Goal: Transaction & Acquisition: Purchase product/service

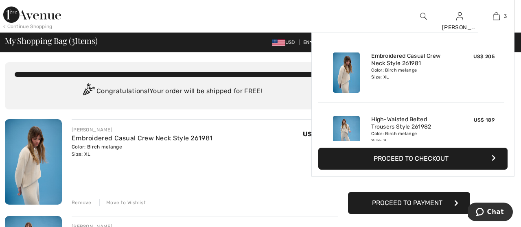
click at [416, 156] on button "Proceed to Checkout" at bounding box center [412, 159] width 189 height 22
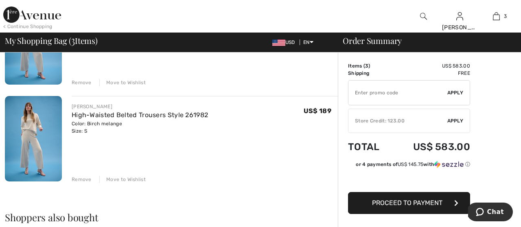
scroll to position [217, 0]
click at [80, 177] on div "Remove" at bounding box center [82, 178] width 20 height 7
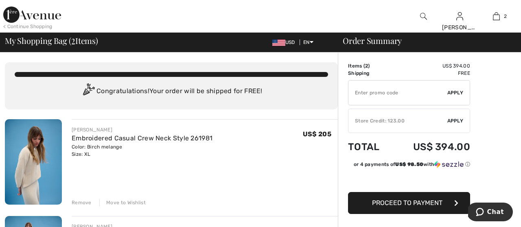
scroll to position [0, 0]
click at [29, 166] on img at bounding box center [33, 161] width 57 height 85
click at [30, 173] on img at bounding box center [33, 161] width 57 height 85
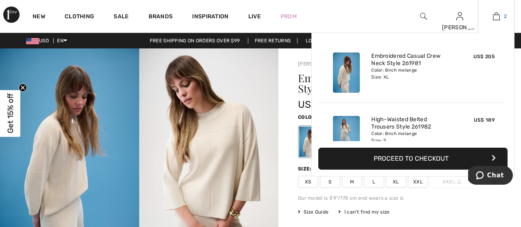
click at [494, 14] on img at bounding box center [496, 16] width 7 height 10
click at [416, 151] on button "Proceed to Checkout" at bounding box center [412, 159] width 189 height 22
click at [379, 157] on button "Proceed to Checkout" at bounding box center [412, 159] width 189 height 22
click at [393, 158] on button "Proceed to Checkout" at bounding box center [412, 159] width 189 height 22
click at [491, 154] on button "Proceed to Checkout" at bounding box center [412, 159] width 189 height 22
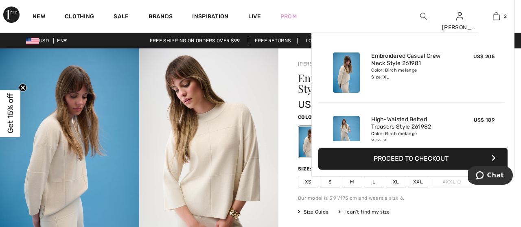
scroll to position [3, 0]
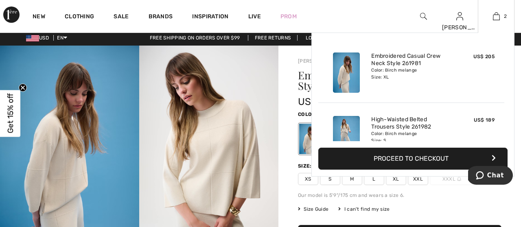
click at [493, 154] on button "Proceed to Checkout" at bounding box center [412, 159] width 189 height 22
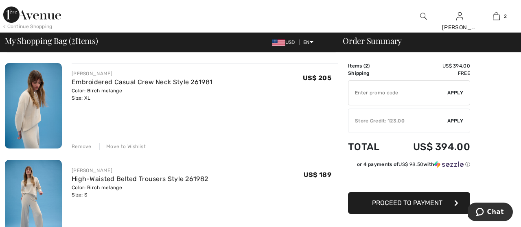
scroll to position [73, 0]
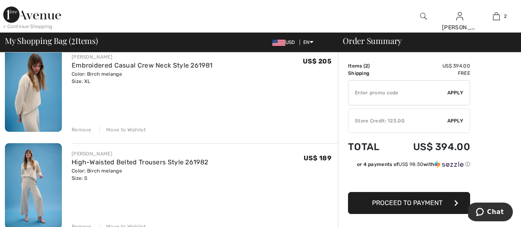
click at [80, 128] on div "Remove" at bounding box center [82, 129] width 20 height 7
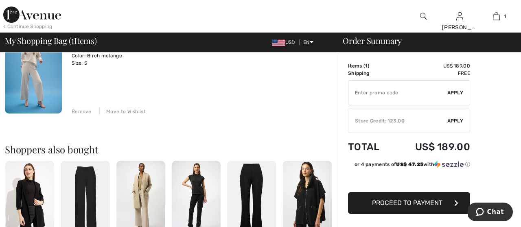
scroll to position [94, 0]
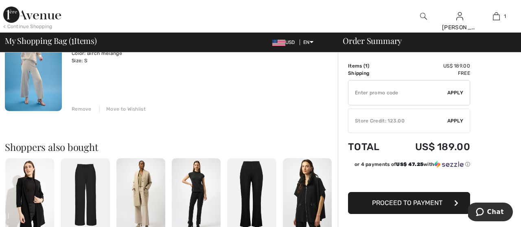
click at [77, 107] on div "Remove" at bounding box center [82, 108] width 20 height 7
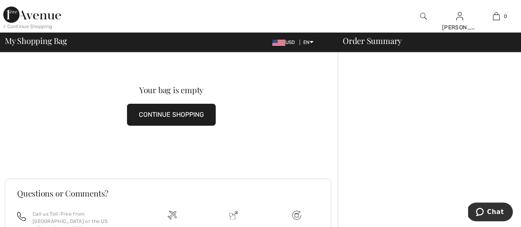
click at [175, 112] on button "CONTINUE SHOPPING" at bounding box center [171, 115] width 89 height 22
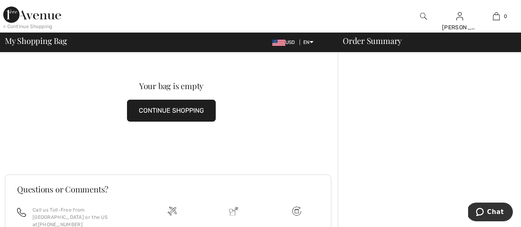
click at [175, 109] on button "CONTINUE SHOPPING" at bounding box center [171, 111] width 89 height 22
click at [160, 108] on button "CONTINUE SHOPPING" at bounding box center [171, 111] width 89 height 22
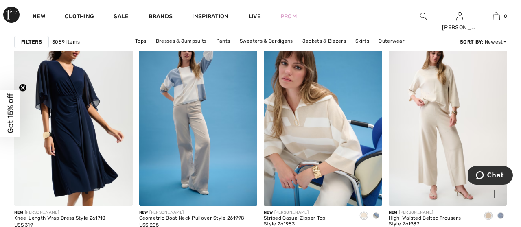
scroll to position [1283, 0]
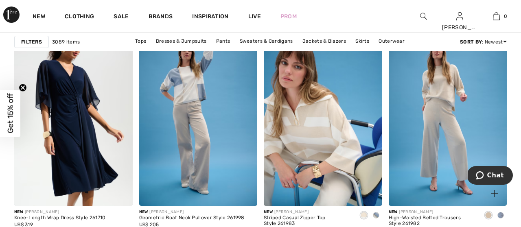
click at [501, 212] on span at bounding box center [500, 215] width 7 height 7
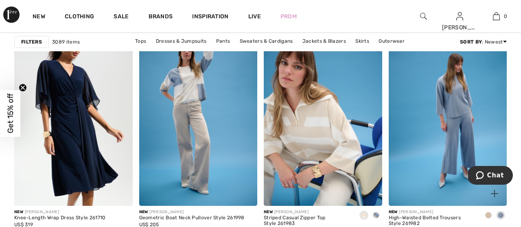
click at [487, 213] on span at bounding box center [488, 215] width 7 height 7
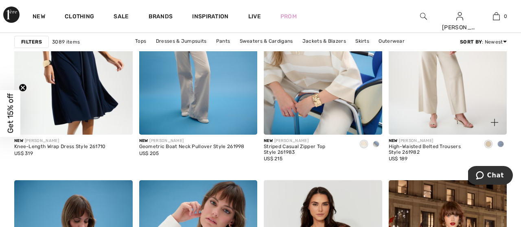
scroll to position [1354, 0]
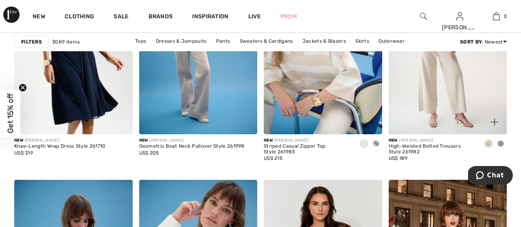
click at [440, 96] on img at bounding box center [448, 45] width 118 height 177
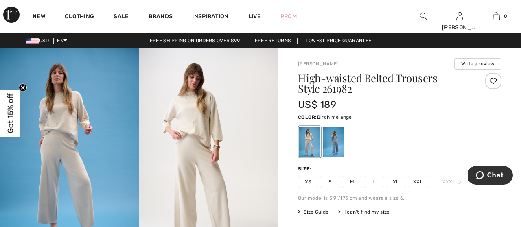
click at [329, 179] on span "S" at bounding box center [330, 182] width 20 height 12
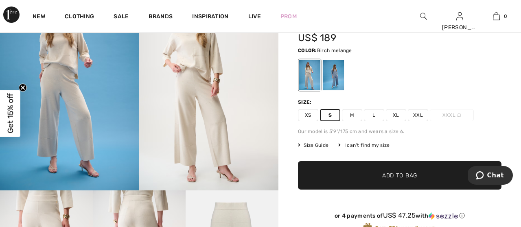
scroll to position [67, 0]
click at [388, 173] on span "Add to Bag" at bounding box center [399, 175] width 35 height 9
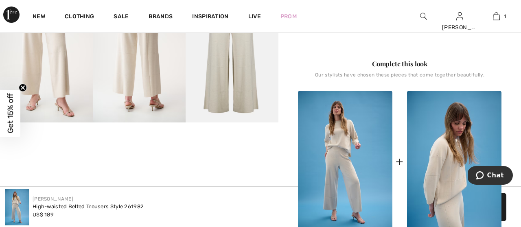
scroll to position [269, 0]
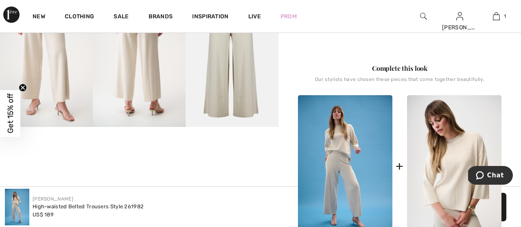
click at [460, 192] on img at bounding box center [454, 166] width 94 height 142
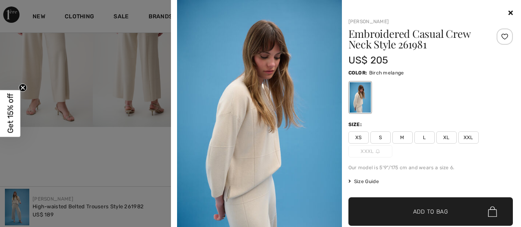
click at [445, 134] on span "XL" at bounding box center [446, 137] width 20 height 12
click at [427, 208] on span "Add to Bag" at bounding box center [430, 212] width 35 height 9
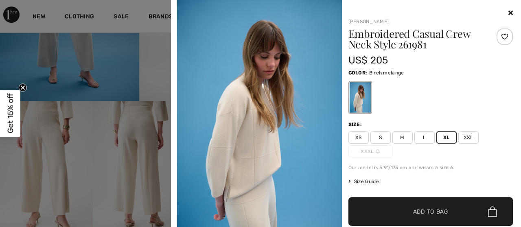
scroll to position [0, 0]
click at [509, 10] on icon at bounding box center [510, 12] width 4 height 7
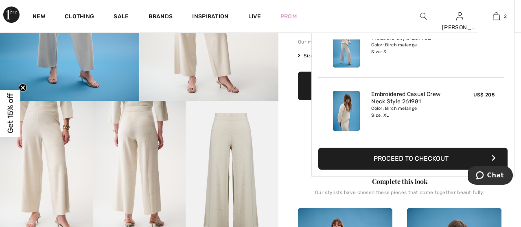
click at [496, 14] on img at bounding box center [496, 16] width 7 height 10
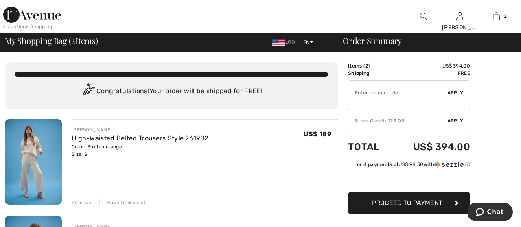
click at [410, 201] on span "Proceed to Payment" at bounding box center [407, 203] width 70 height 8
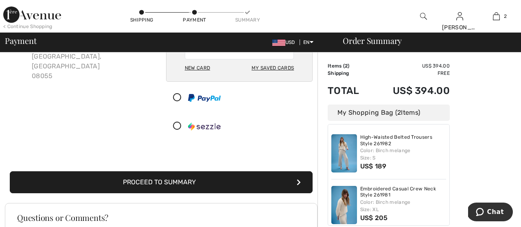
scroll to position [90, 0]
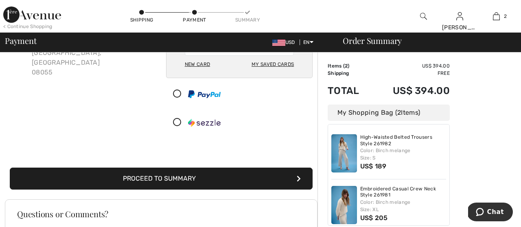
click at [191, 174] on button "Proceed to Summary" at bounding box center [161, 179] width 303 height 22
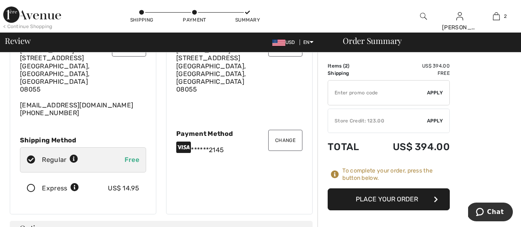
scroll to position [81, 0]
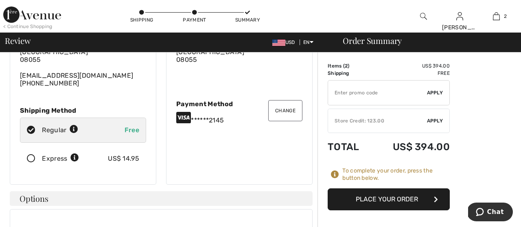
click at [432, 118] on span "Apply" at bounding box center [435, 120] width 16 height 7
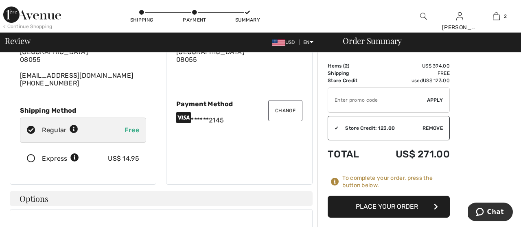
click at [432, 99] on span "Apply" at bounding box center [435, 99] width 16 height 7
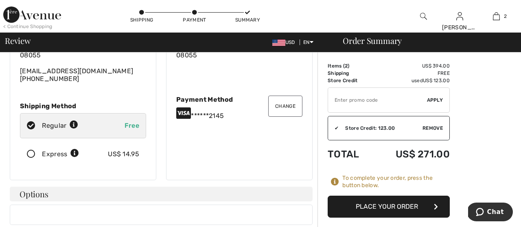
scroll to position [86, 0]
click at [283, 95] on button "Change" at bounding box center [285, 105] width 34 height 21
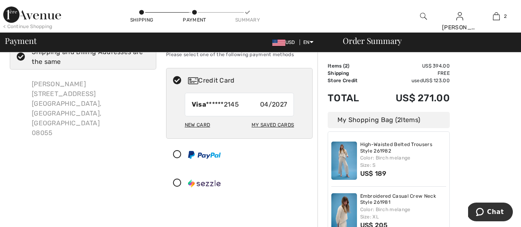
click at [197, 123] on div "New Card" at bounding box center [197, 125] width 25 height 14
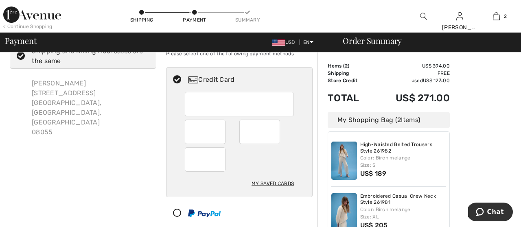
scroll to position [32, 0]
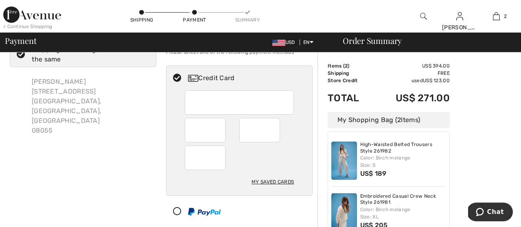
drag, startPoint x: 221, startPoint y: 130, endPoint x: 190, endPoint y: 155, distance: 39.7
click at [190, 155] on div at bounding box center [205, 158] width 41 height 24
radio input "true"
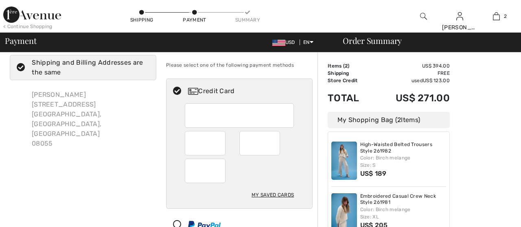
scroll to position [0, 0]
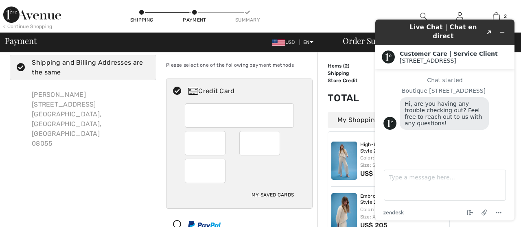
click at [353, 21] on div "< Continue Shopping Shipping Payment Summary Katharina Hi, Katharina! 230 Rewar…" at bounding box center [260, 16] width 521 height 33
click at [502, 29] on icon "Minimize widget" at bounding box center [502, 32] width 6 height 6
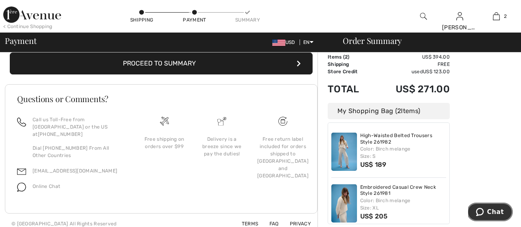
scroll to position [265, 0]
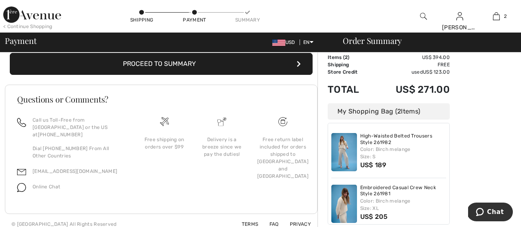
click at [298, 64] on icon "submit" at bounding box center [299, 64] width 4 height 7
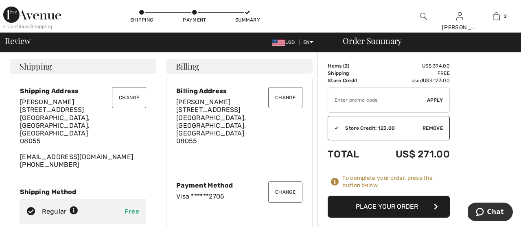
click at [392, 205] on button "Place Your Order" at bounding box center [389, 207] width 122 height 22
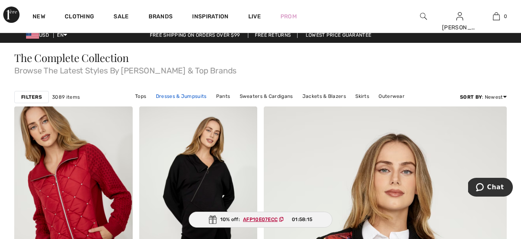
scroll to position [6, 0]
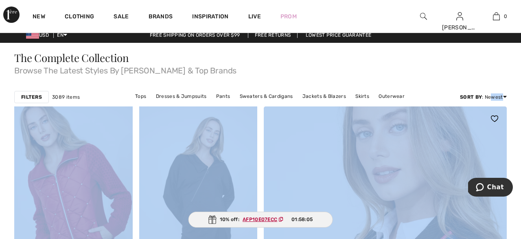
drag, startPoint x: 492, startPoint y: 96, endPoint x: 268, endPoint y: 126, distance: 226.2
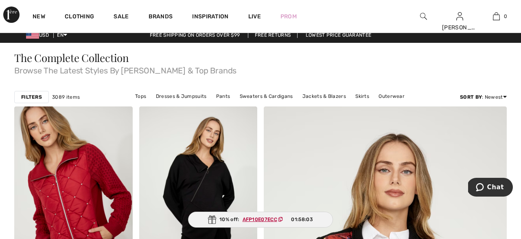
click at [351, 69] on span "Browse The Latest Styles By Joseph Ribkoff & Top Brands" at bounding box center [260, 68] width 493 height 11
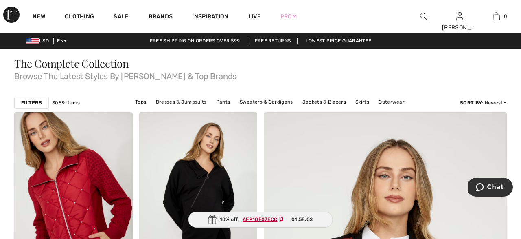
scroll to position [0, 0]
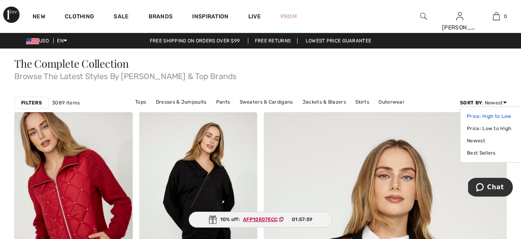
click at [491, 116] on link "Price: High to Low" at bounding box center [492, 116] width 51 height 12
click at [492, 114] on link "Price: High to Low" at bounding box center [492, 116] width 51 height 12
click at [490, 114] on link "Price: High to Low" at bounding box center [492, 116] width 51 height 12
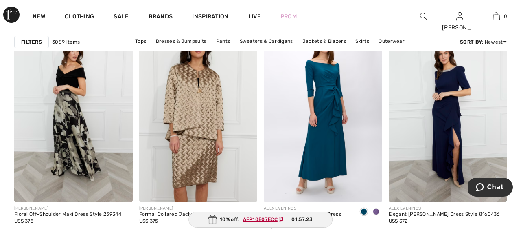
scroll to position [1262, 0]
click at [182, 110] on img at bounding box center [198, 112] width 118 height 177
click at [203, 105] on img at bounding box center [198, 112] width 118 height 177
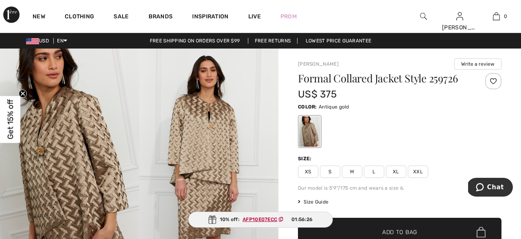
scroll to position [0, 0]
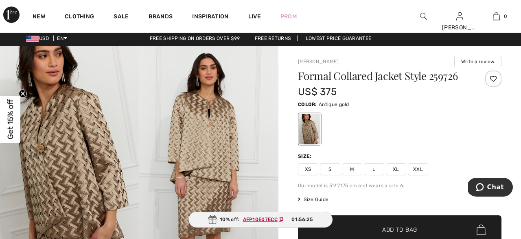
click at [207, 146] on img at bounding box center [208, 150] width 139 height 209
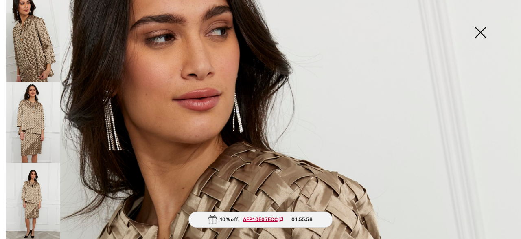
scroll to position [0, 0]
click at [480, 31] on img at bounding box center [480, 33] width 41 height 42
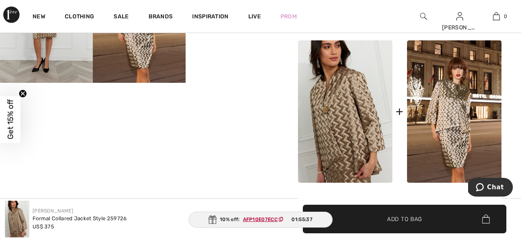
scroll to position [318, 0]
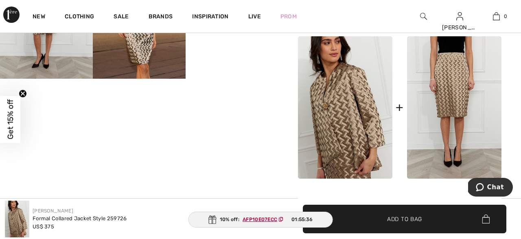
click at [455, 142] on img at bounding box center [454, 107] width 94 height 142
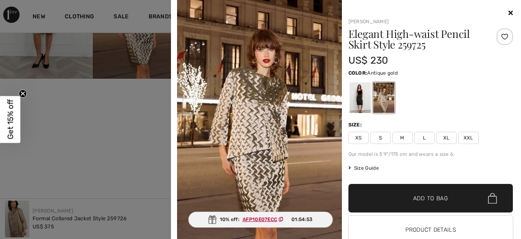
click at [509, 10] on icon at bounding box center [510, 12] width 4 height 7
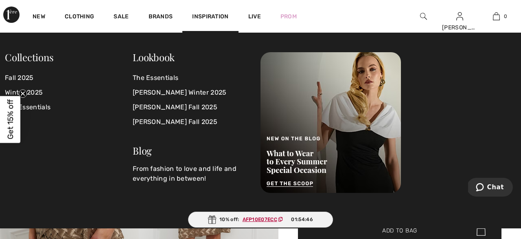
scroll to position [2, 0]
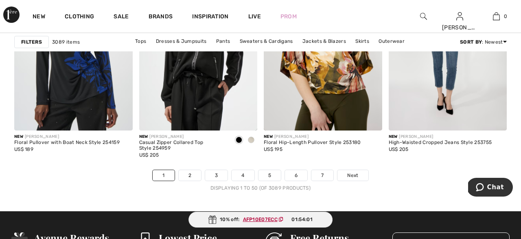
scroll to position [3324, 0]
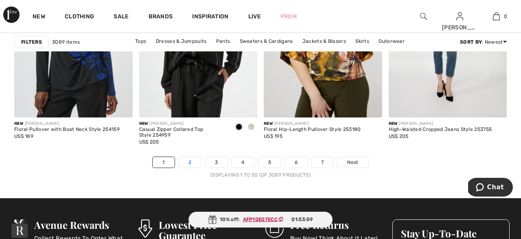
click at [188, 160] on link "2" at bounding box center [190, 162] width 22 height 11
click at [188, 162] on link "2" at bounding box center [190, 162] width 22 height 11
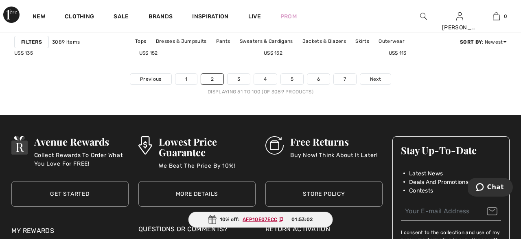
scroll to position [3407, 0]
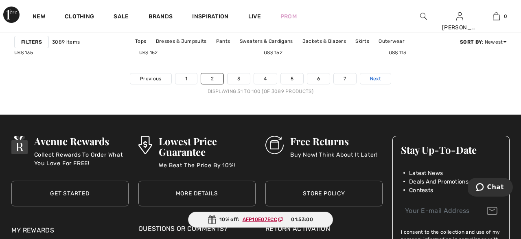
click at [375, 77] on span "Next" at bounding box center [375, 78] width 11 height 7
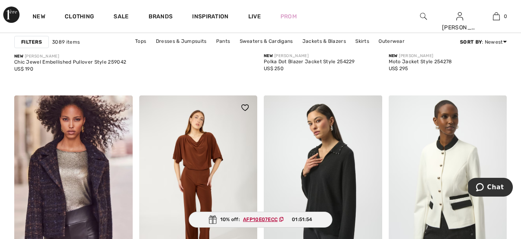
scroll to position [2190, 0]
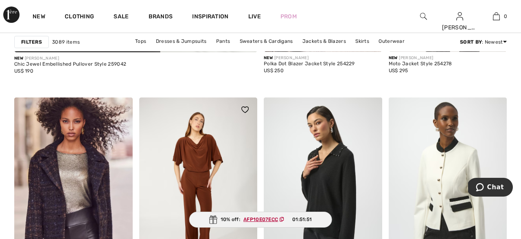
click at [203, 166] on img at bounding box center [198, 185] width 118 height 177
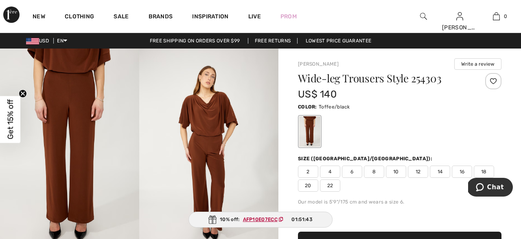
scroll to position [0, 0]
click at [212, 121] on img at bounding box center [208, 152] width 139 height 209
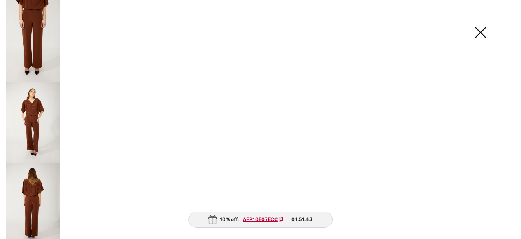
scroll to position [0, 0]
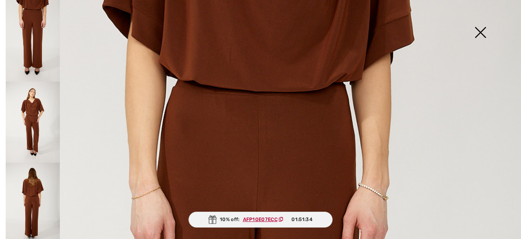
click at [34, 108] on img at bounding box center [33, 121] width 54 height 81
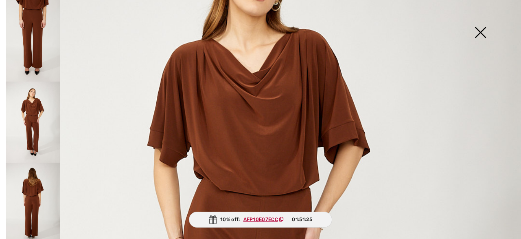
scroll to position [130, 0]
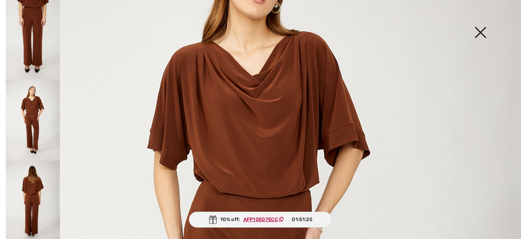
click at [31, 180] on img at bounding box center [33, 200] width 54 height 81
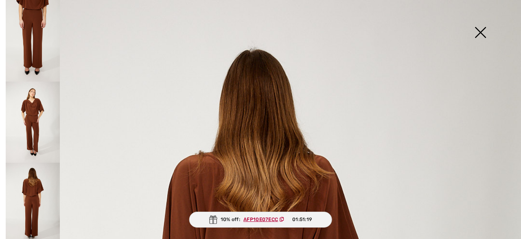
scroll to position [0, 0]
click at [36, 44] on img at bounding box center [33, 40] width 54 height 81
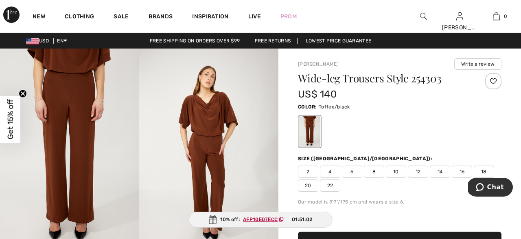
scroll to position [0, 0]
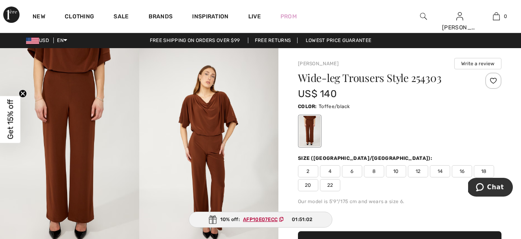
click at [396, 169] on span "10" at bounding box center [396, 171] width 20 height 12
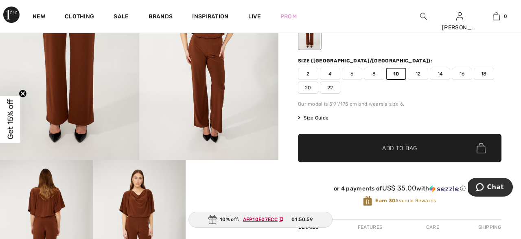
scroll to position [98, 0]
click at [392, 146] on span "Add to Bag" at bounding box center [399, 148] width 35 height 9
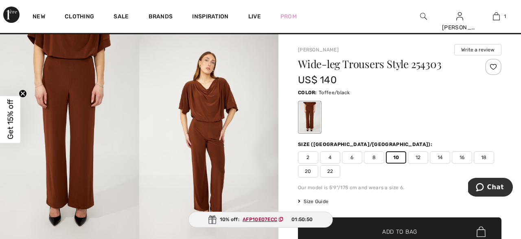
scroll to position [0, 0]
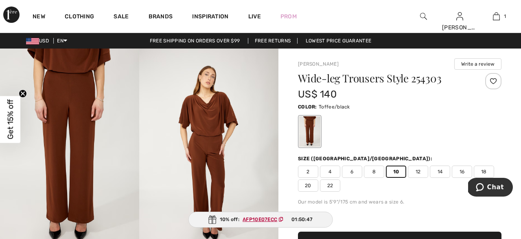
click at [206, 110] on img at bounding box center [208, 152] width 139 height 209
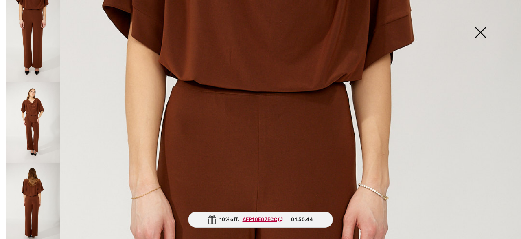
click at [478, 30] on img at bounding box center [480, 33] width 41 height 42
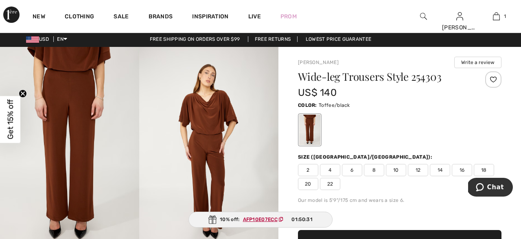
scroll to position [4, 0]
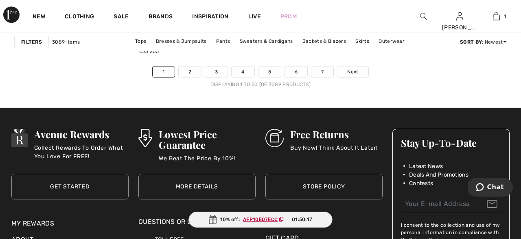
scroll to position [3407, 0]
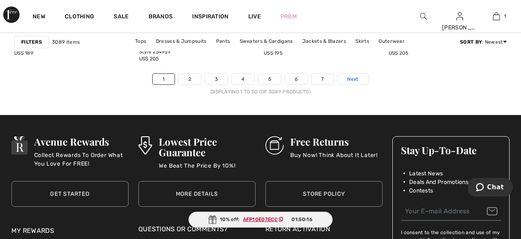
click at [352, 77] on span "Next" at bounding box center [352, 78] width 11 height 7
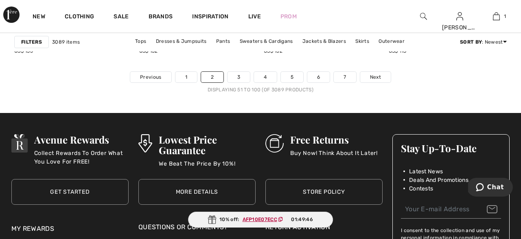
scroll to position [3410, 0]
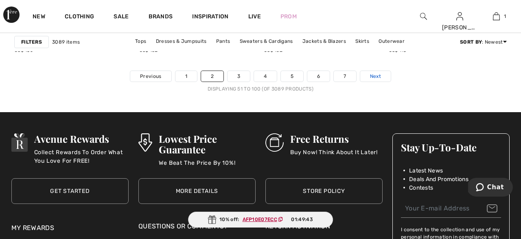
click at [374, 75] on span "Next" at bounding box center [375, 75] width 11 height 7
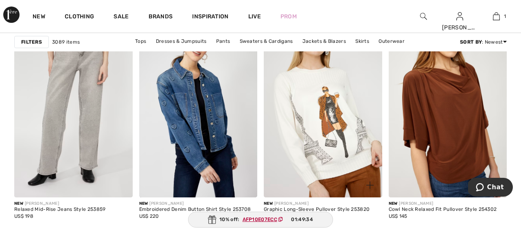
scroll to position [1295, 0]
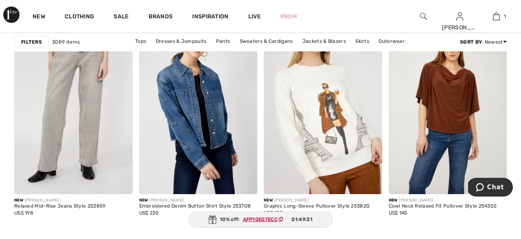
click at [445, 93] on img at bounding box center [448, 104] width 118 height 177
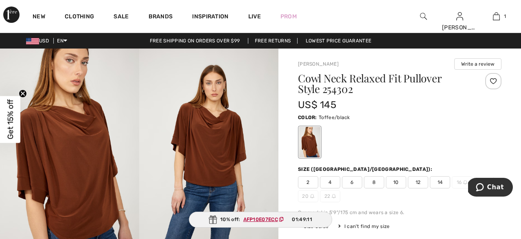
click at [442, 180] on span "14" at bounding box center [440, 182] width 20 height 12
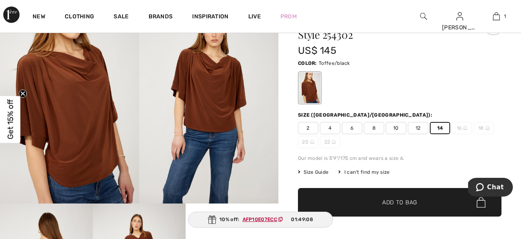
scroll to position [57, 0]
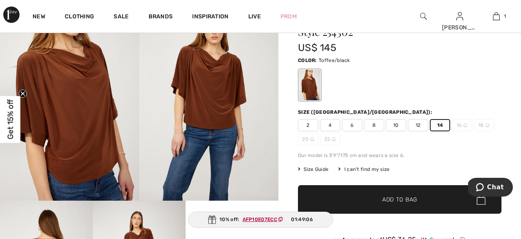
click at [395, 197] on span "Add to Bag" at bounding box center [399, 199] width 35 height 9
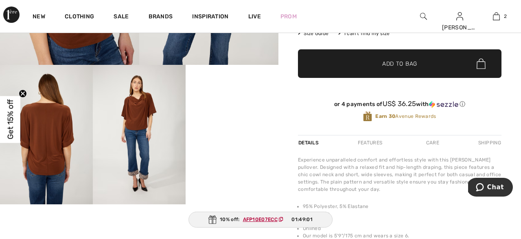
scroll to position [193, 0]
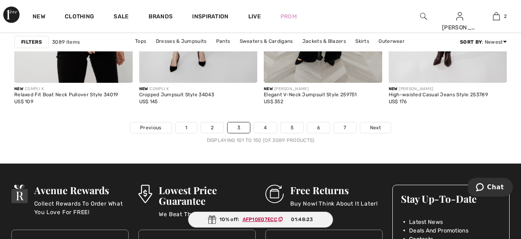
scroll to position [3353, 0]
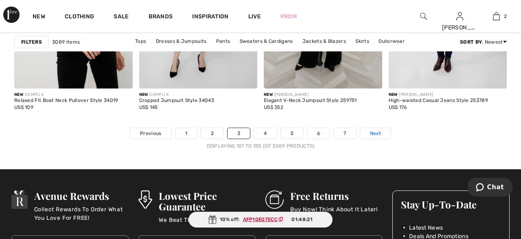
click at [375, 132] on span "Next" at bounding box center [375, 132] width 11 height 7
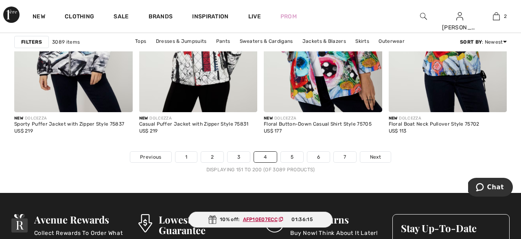
scroll to position [3332, 0]
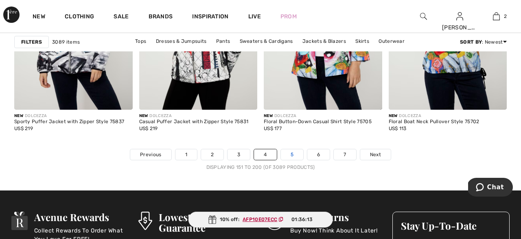
click at [290, 152] on link "5" at bounding box center [292, 154] width 22 height 11
click at [293, 152] on link "5" at bounding box center [292, 154] width 22 height 11
click at [375, 152] on span "Next" at bounding box center [375, 154] width 11 height 7
click at [375, 151] on span "Next" at bounding box center [375, 154] width 11 height 7
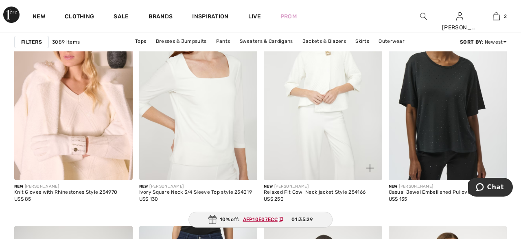
scroll to position [1309, 0]
click at [330, 132] on img at bounding box center [323, 90] width 118 height 177
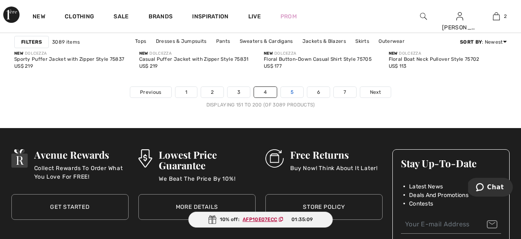
scroll to position [3395, 0]
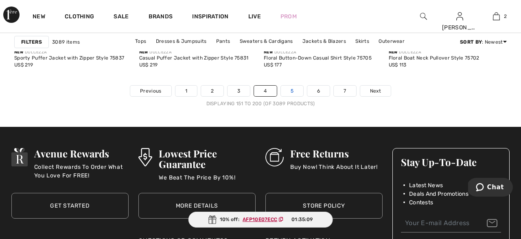
click at [291, 90] on link "5" at bounding box center [292, 90] width 22 height 11
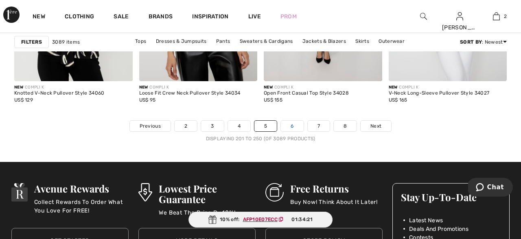
scroll to position [3360, 0]
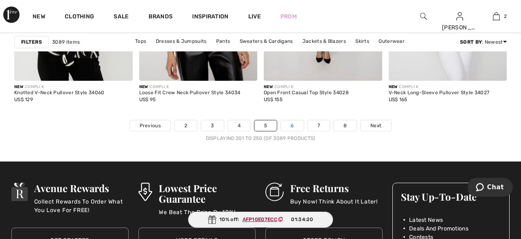
click at [291, 123] on link "6" at bounding box center [292, 125] width 22 height 11
click at [291, 124] on link "6" at bounding box center [292, 125] width 22 height 11
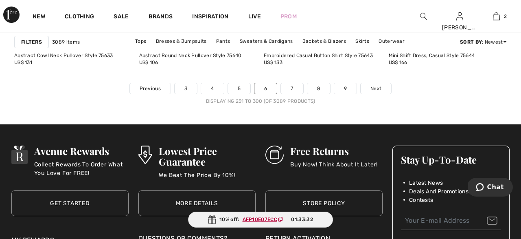
scroll to position [3400, 0]
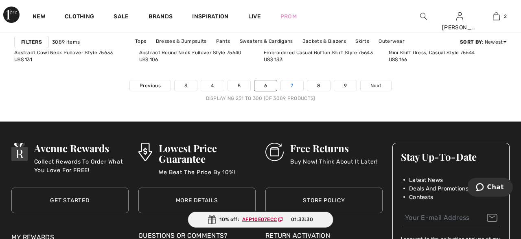
click at [291, 83] on link "7" at bounding box center [292, 85] width 22 height 11
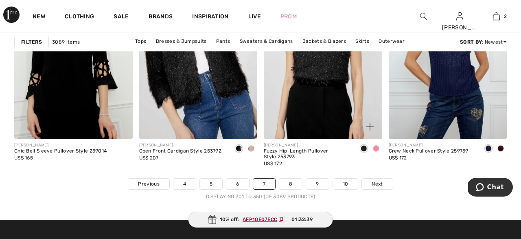
scroll to position [3281, 0]
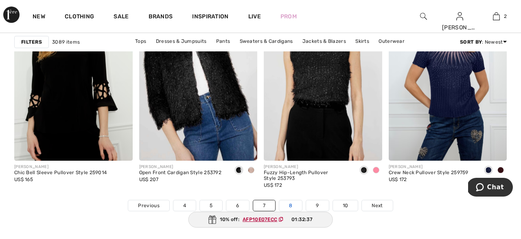
click at [288, 203] on link "8" at bounding box center [290, 205] width 23 height 11
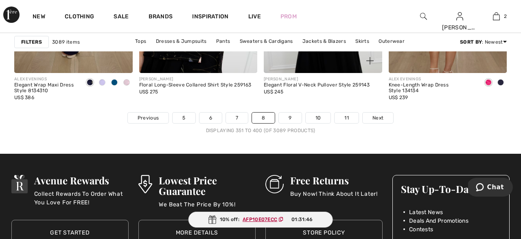
scroll to position [3370, 0]
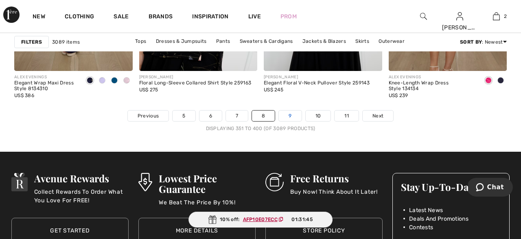
click at [289, 115] on link "9" at bounding box center [290, 115] width 22 height 11
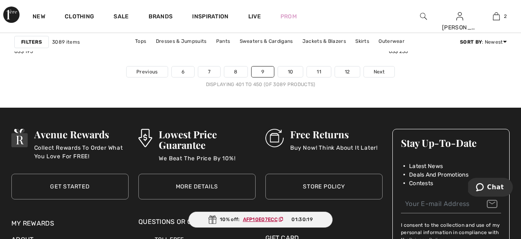
scroll to position [3414, 0]
click at [290, 69] on link "10" at bounding box center [290, 71] width 25 height 11
click at [289, 70] on link "10" at bounding box center [290, 71] width 25 height 11
click at [290, 68] on link "10" at bounding box center [290, 71] width 25 height 11
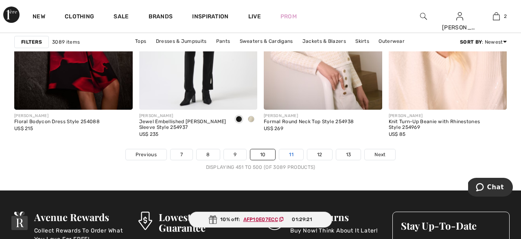
scroll to position [3332, 0]
click at [293, 151] on link "11" at bounding box center [291, 154] width 24 height 11
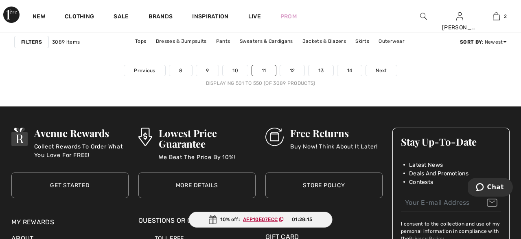
scroll to position [3416, 0]
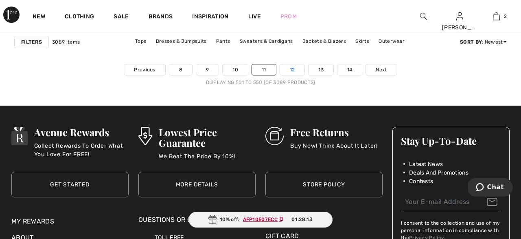
click at [291, 68] on link "12" at bounding box center [292, 69] width 25 height 11
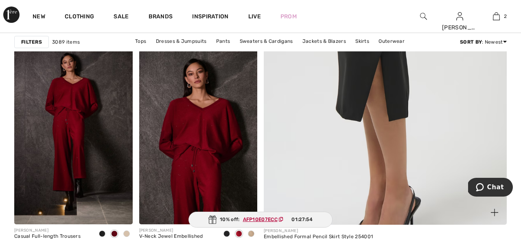
scroll to position [289, 0]
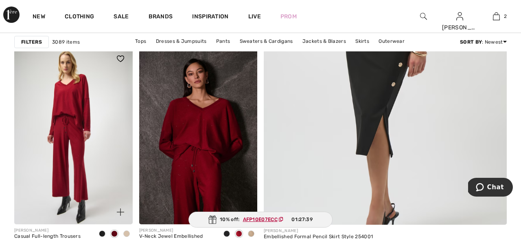
click at [78, 110] on img at bounding box center [73, 134] width 118 height 177
click at [65, 94] on img at bounding box center [73, 134] width 118 height 177
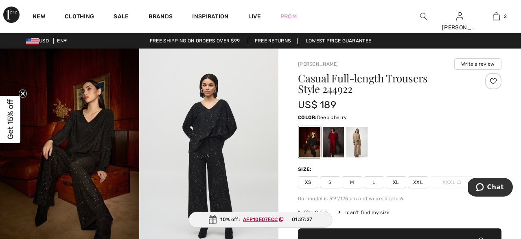
click at [333, 141] on div at bounding box center [333, 142] width 21 height 31
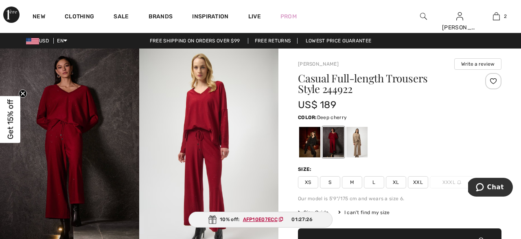
click at [333, 141] on div at bounding box center [333, 142] width 21 height 31
click at [355, 139] on div at bounding box center [356, 142] width 21 height 31
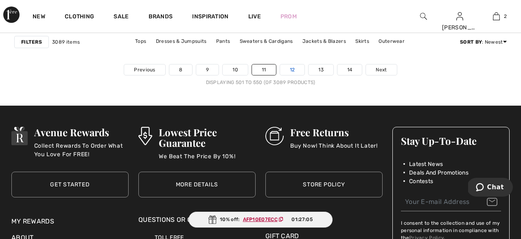
click at [291, 66] on link "12" at bounding box center [292, 69] width 25 height 11
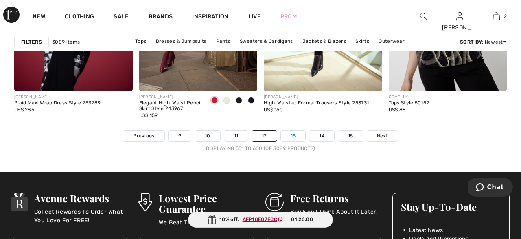
scroll to position [3347, 0]
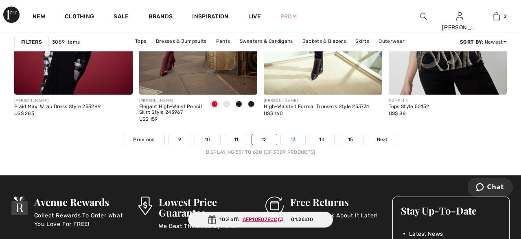
click at [290, 130] on div "FRANK LYMAN High-Waisted Formal Trousers Style 253731 US$ 160" at bounding box center [323, 113] width 118 height 39
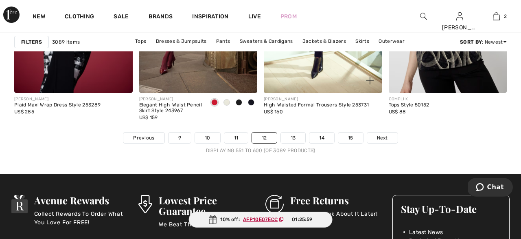
scroll to position [3348, 0]
click at [294, 136] on link "13" at bounding box center [293, 137] width 25 height 11
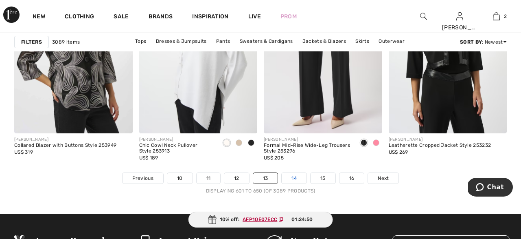
scroll to position [3308, 0]
click at [295, 177] on link "14" at bounding box center [294, 178] width 25 height 11
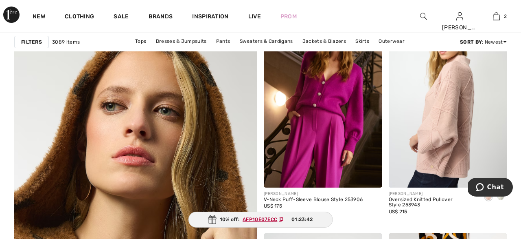
scroll to position [1832, 0]
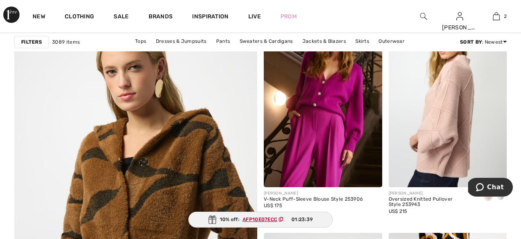
click at [502, 195] on button "Chat" at bounding box center [490, 186] width 46 height 19
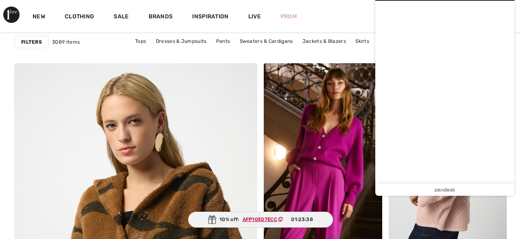
scroll to position [1729, 0]
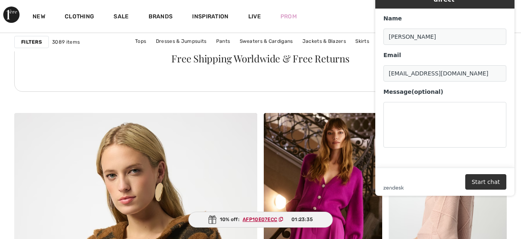
click at [367, 1] on div "New Clothing Sale Brands Inspiration Live Prom [PERSON_NAME] Hi, [PERSON_NAME]!…" at bounding box center [260, 16] width 521 height 33
click at [510, 199] on div "Live Chat | Chat en direct Name Katharina Paparone Email Kittipap@comcast.net M…" at bounding box center [445, 89] width 152 height 226
click at [515, 197] on div "Live Chat | Chat en direct Name Katharina Paparone Email Kittipap@comcast.net M…" at bounding box center [445, 89] width 152 height 226
click at [328, 101] on div "Free Shipping Worldwide & Free Returns" at bounding box center [260, 67] width 493 height 78
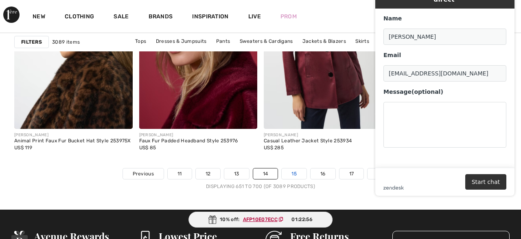
scroll to position [3317, 0]
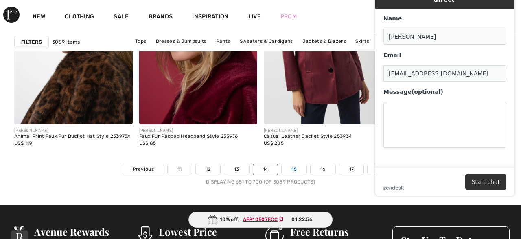
click at [293, 172] on link "15" at bounding box center [294, 169] width 25 height 11
click at [294, 167] on link "15" at bounding box center [294, 169] width 25 height 11
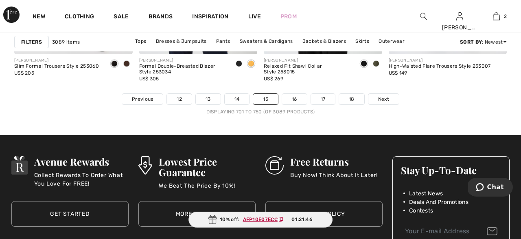
scroll to position [3343, 0]
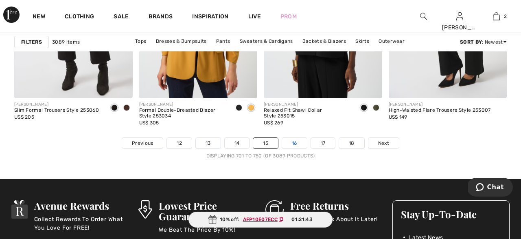
click at [296, 140] on link "16" at bounding box center [294, 143] width 25 height 11
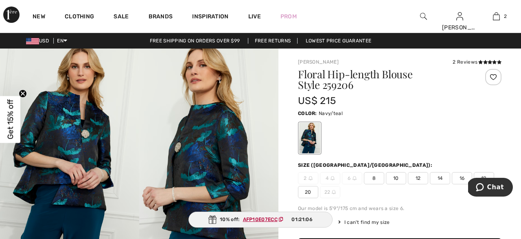
click at [441, 175] on span "14" at bounding box center [440, 178] width 20 height 12
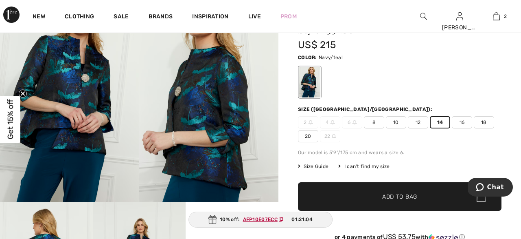
scroll to position [57, 0]
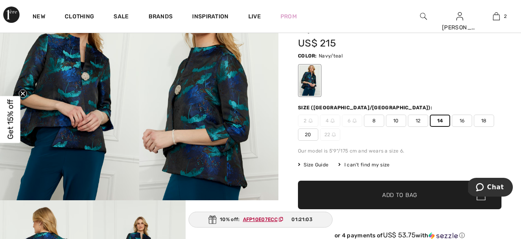
click at [386, 193] on span "Add to Bag" at bounding box center [399, 195] width 35 height 9
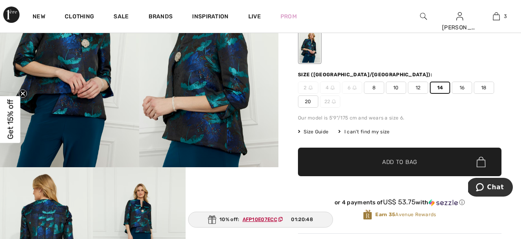
scroll to position [94, 0]
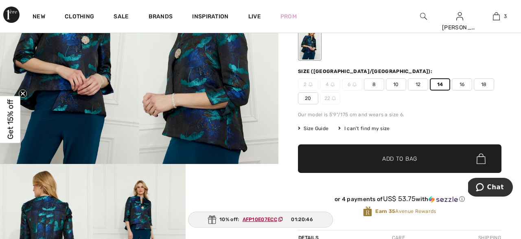
click at [188, 149] on img at bounding box center [208, 59] width 139 height 209
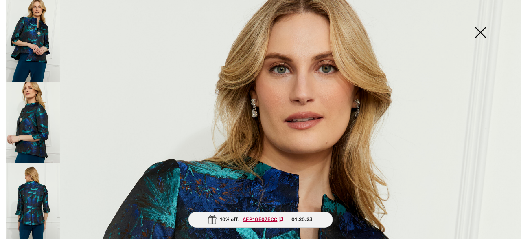
scroll to position [0, 0]
click at [479, 28] on img at bounding box center [480, 33] width 41 height 42
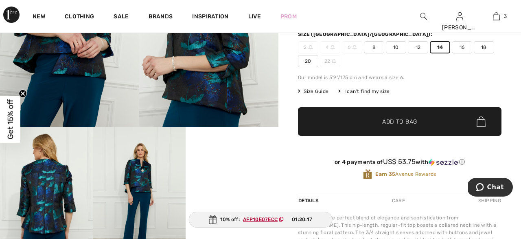
scroll to position [135, 0]
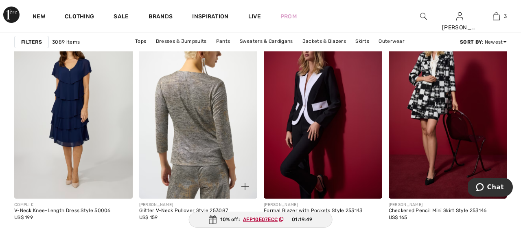
scroll to position [2269, 0]
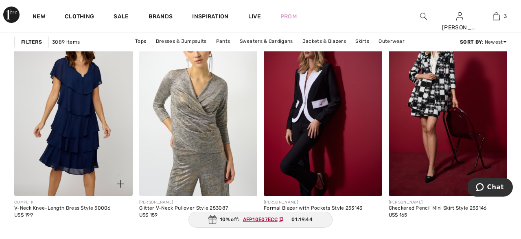
click at [76, 110] on img at bounding box center [73, 106] width 118 height 177
click at [64, 107] on img at bounding box center [73, 106] width 118 height 177
click at [119, 180] on img at bounding box center [120, 183] width 7 height 7
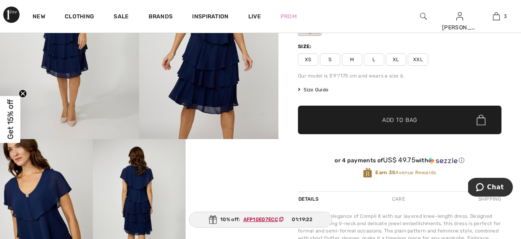
scroll to position [107, 0]
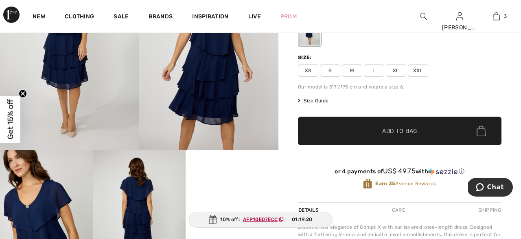
click at [133, 198] on img at bounding box center [139, 219] width 93 height 139
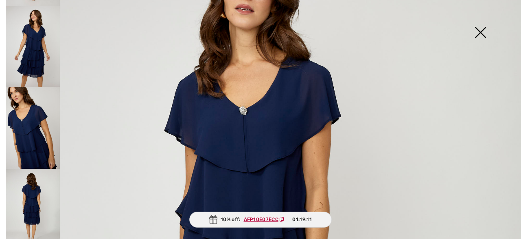
scroll to position [74, 0]
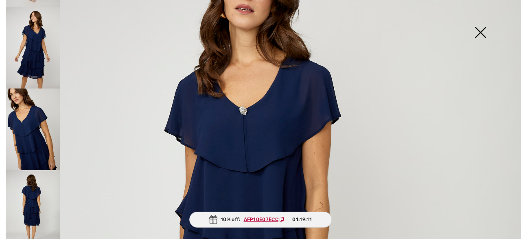
click at [37, 192] on img at bounding box center [33, 210] width 54 height 81
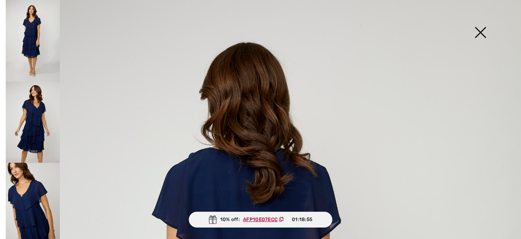
scroll to position [0, 0]
click at [481, 29] on img at bounding box center [480, 33] width 41 height 42
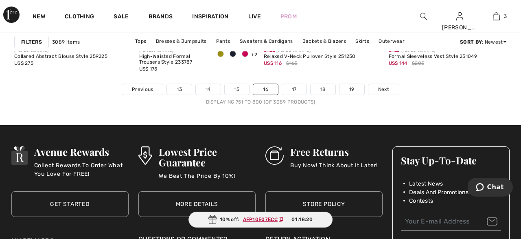
scroll to position [3397, 0]
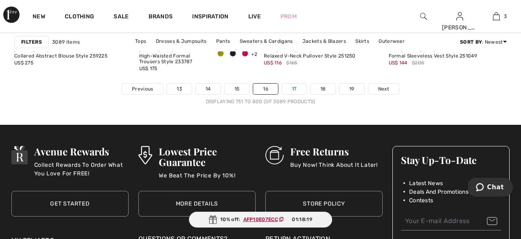
click at [296, 85] on link "17" at bounding box center [294, 88] width 24 height 11
click at [294, 86] on link "17" at bounding box center [294, 88] width 24 height 11
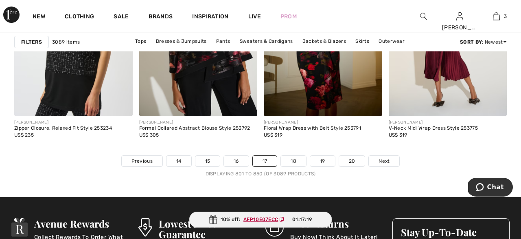
scroll to position [3319, 0]
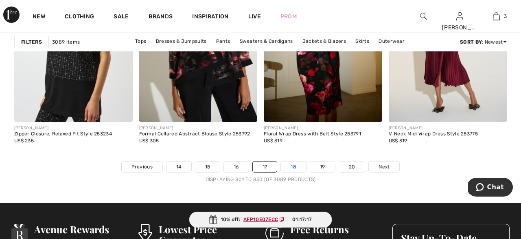
click at [295, 166] on link "18" at bounding box center [293, 166] width 25 height 11
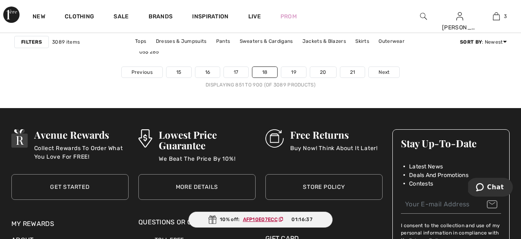
scroll to position [3415, 0]
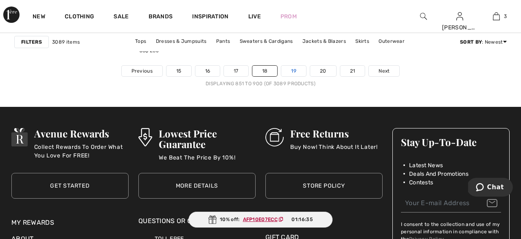
click at [292, 68] on link "19" at bounding box center [293, 71] width 25 height 11
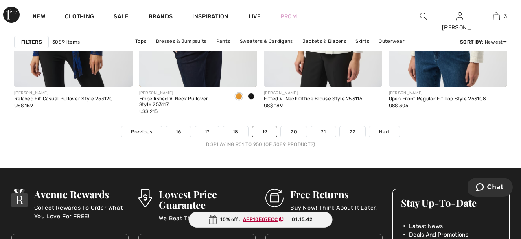
scroll to position [3350, 0]
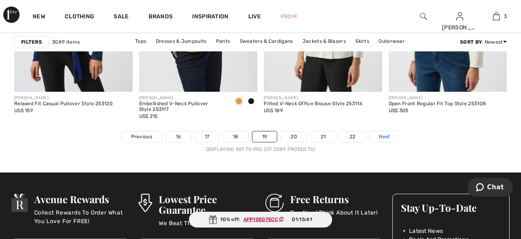
click at [384, 135] on span "Next" at bounding box center [384, 136] width 11 height 7
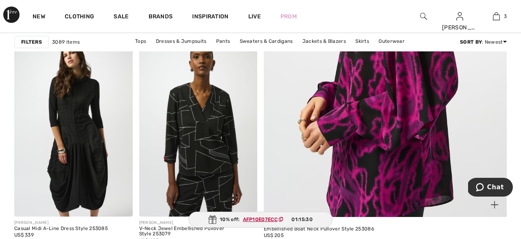
scroll to position [373, 0]
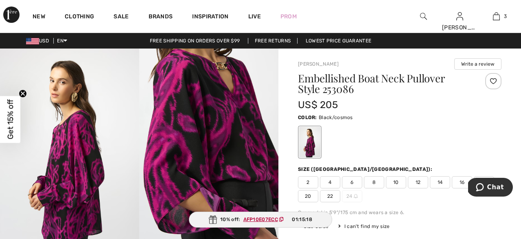
scroll to position [0, 0]
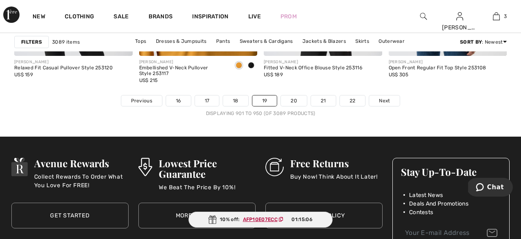
scroll to position [3383, 0]
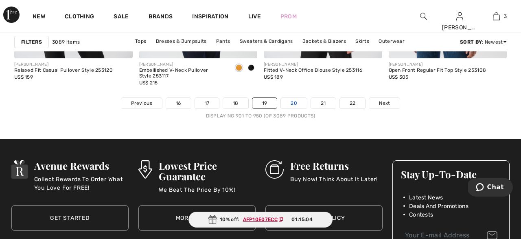
click at [294, 101] on link "20" at bounding box center [294, 103] width 26 height 11
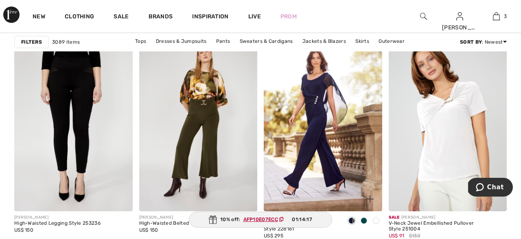
scroll to position [3230, 0]
